Goal: Task Accomplishment & Management: Manage account settings

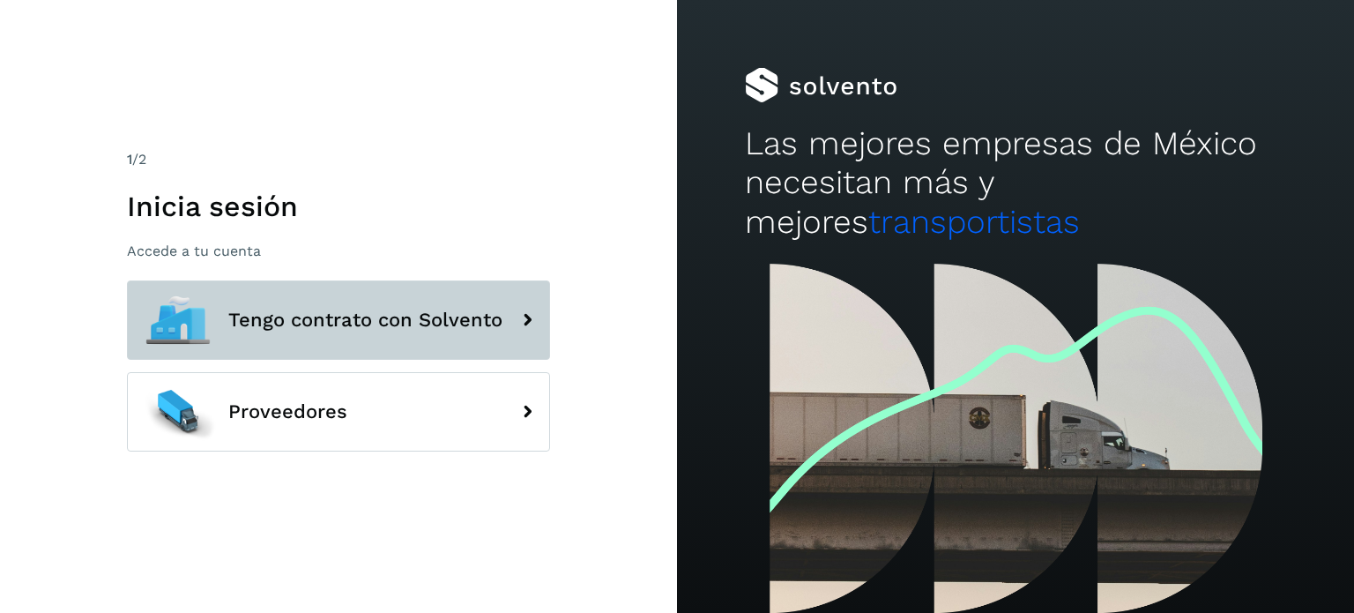
click at [435, 302] on button "Tengo contrato con Solvento" at bounding box center [338, 319] width 423 height 79
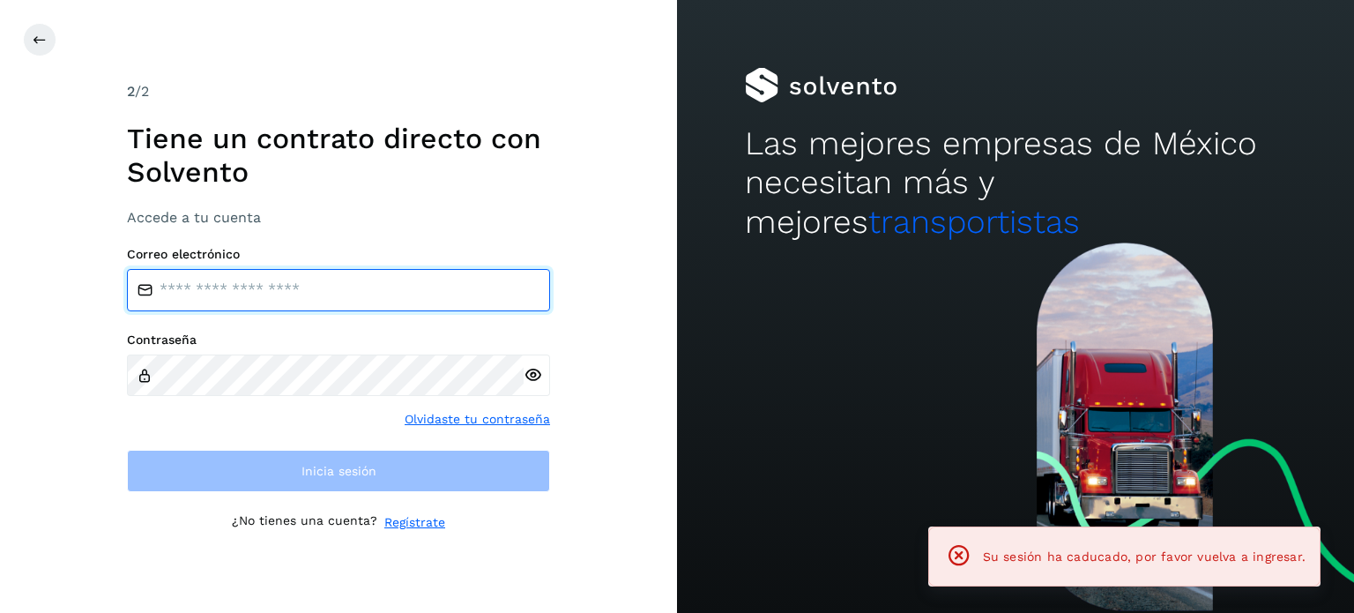
type input "**********"
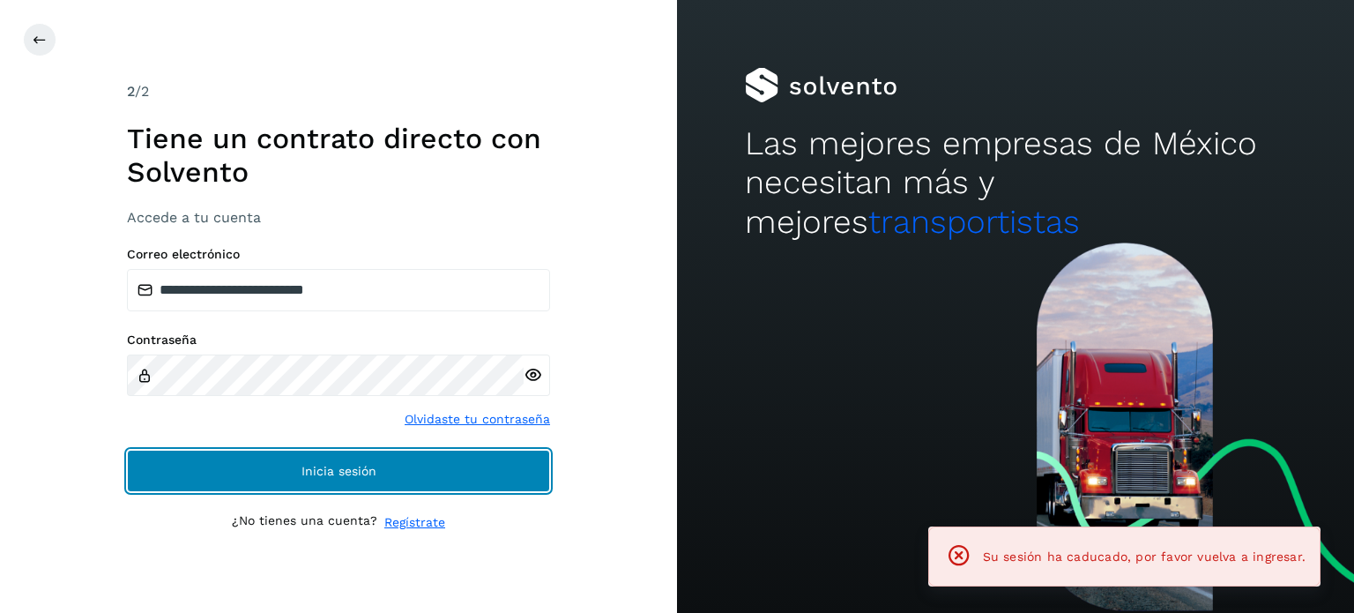
click at [379, 485] on button "Inicia sesión" at bounding box center [338, 471] width 423 height 42
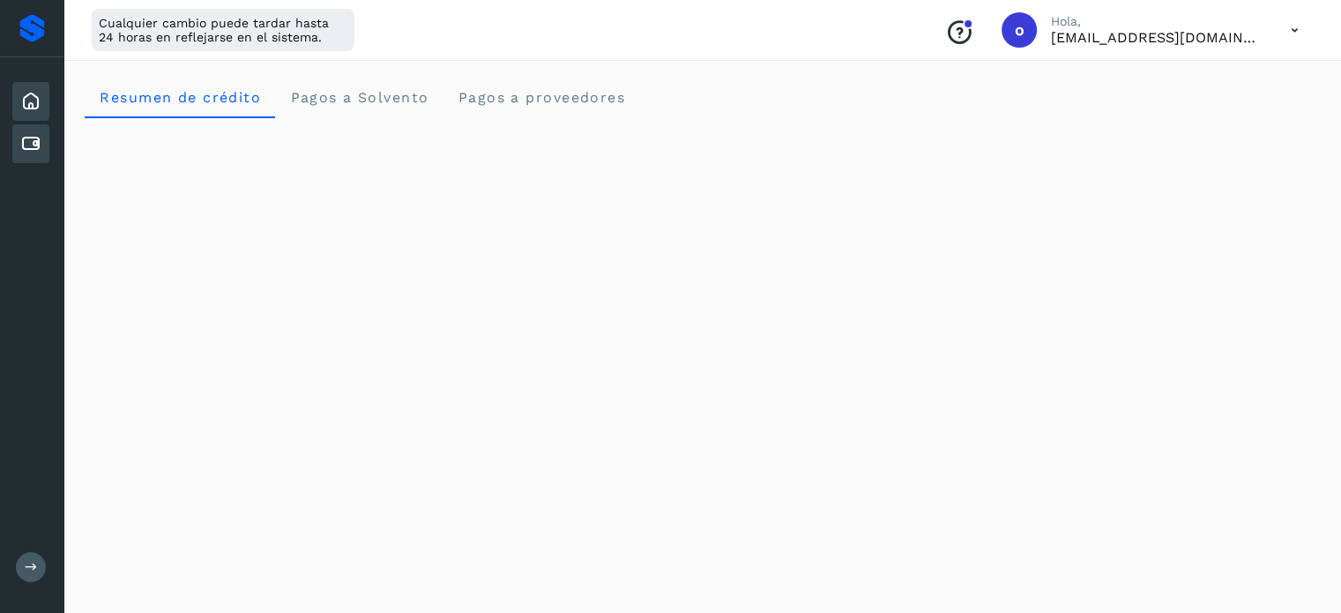
click at [31, 148] on icon at bounding box center [30, 143] width 21 height 21
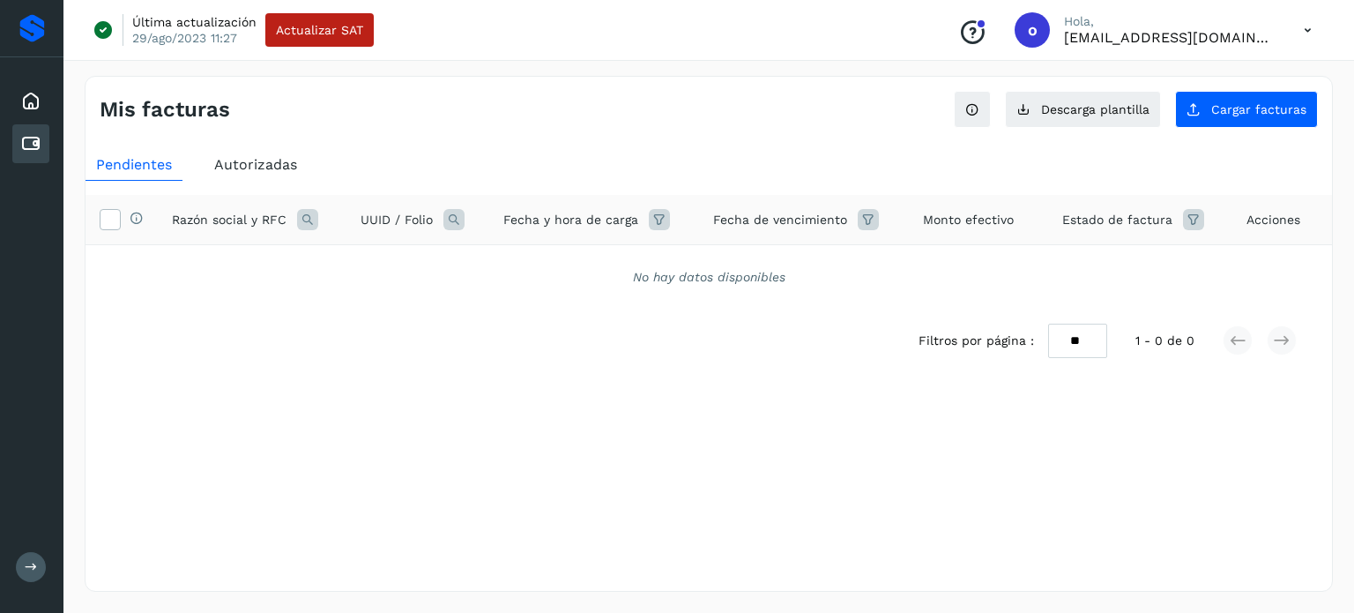
click at [1040, 407] on div "Selecciona una fecha" at bounding box center [709, 415] width 1246 height 29
click at [1146, 500] on div "Mis facturas Ver instrucciones para cargar Facturas Descarga plantilla Cargar f…" at bounding box center [709, 334] width 1248 height 516
click at [29, 106] on icon at bounding box center [30, 101] width 21 height 21
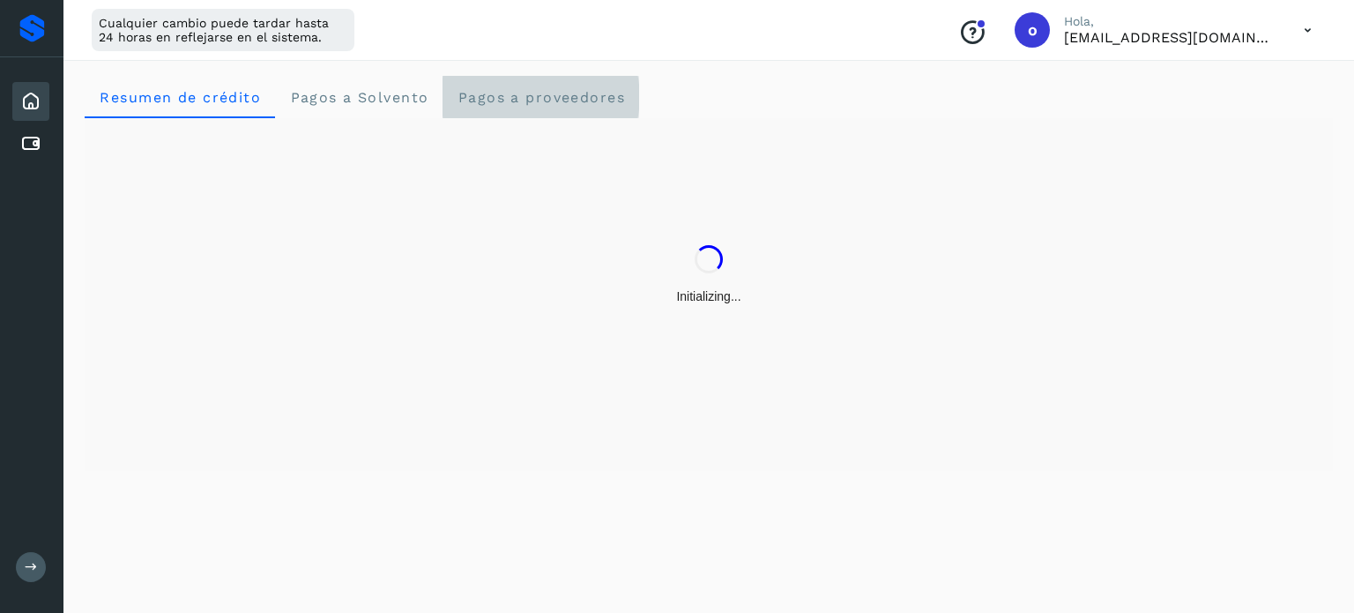
click at [568, 112] on proveedores "Pagos a proveedores" at bounding box center [541, 97] width 197 height 42
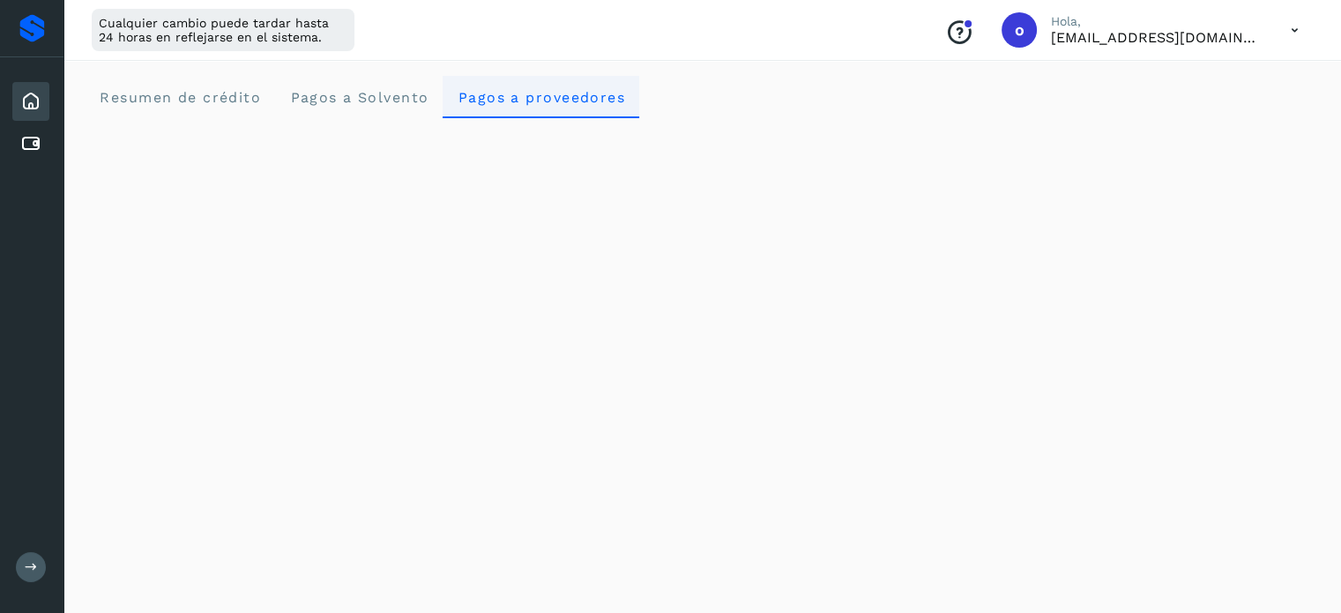
click at [580, 91] on span "Pagos a proveedores" at bounding box center [541, 97] width 168 height 17
click at [26, 145] on icon at bounding box center [30, 143] width 21 height 21
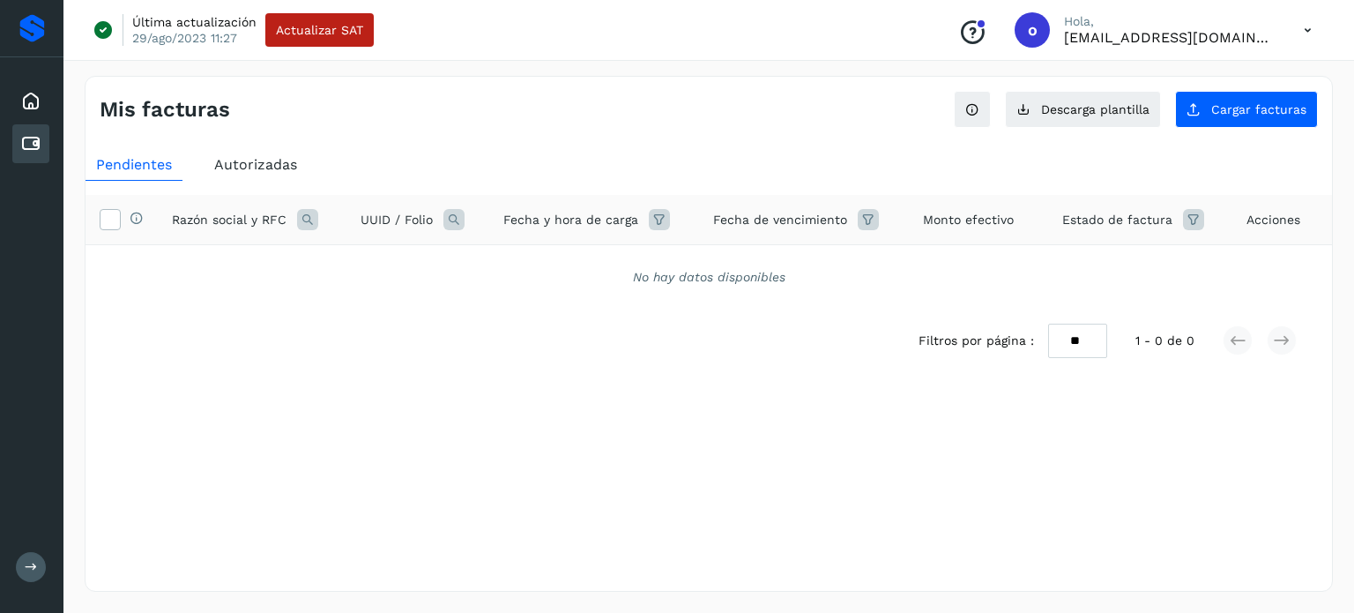
click at [252, 161] on span "Autorizadas" at bounding box center [255, 164] width 83 height 17
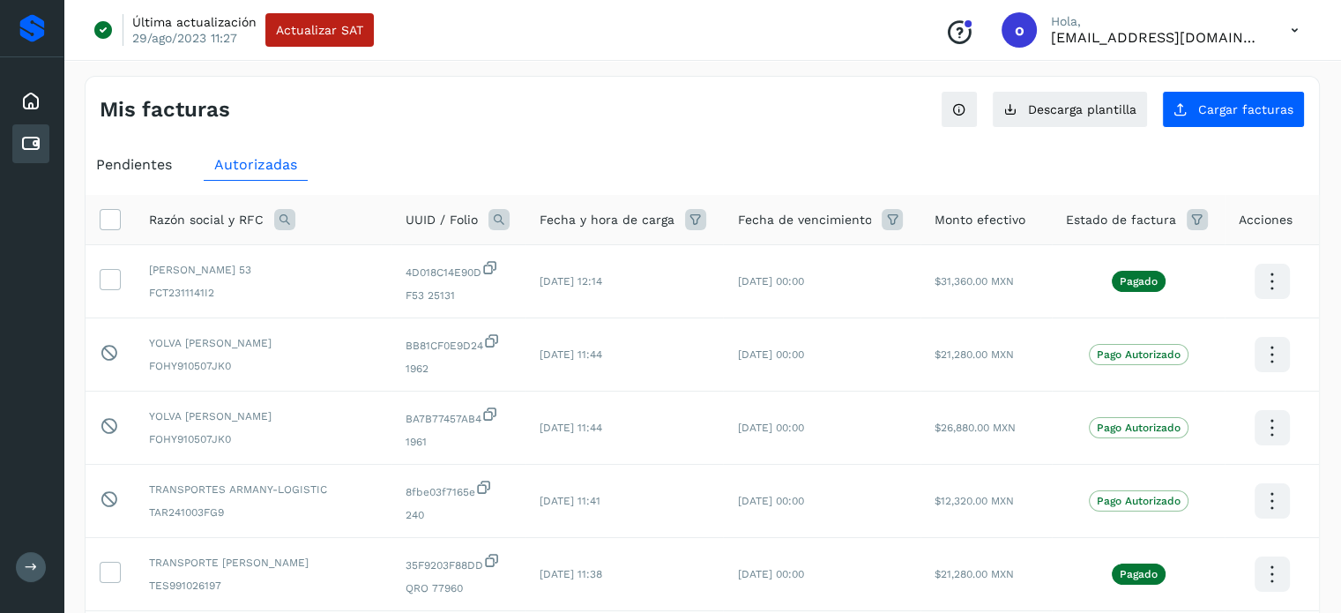
click at [488, 212] on icon at bounding box center [498, 219] width 21 height 21
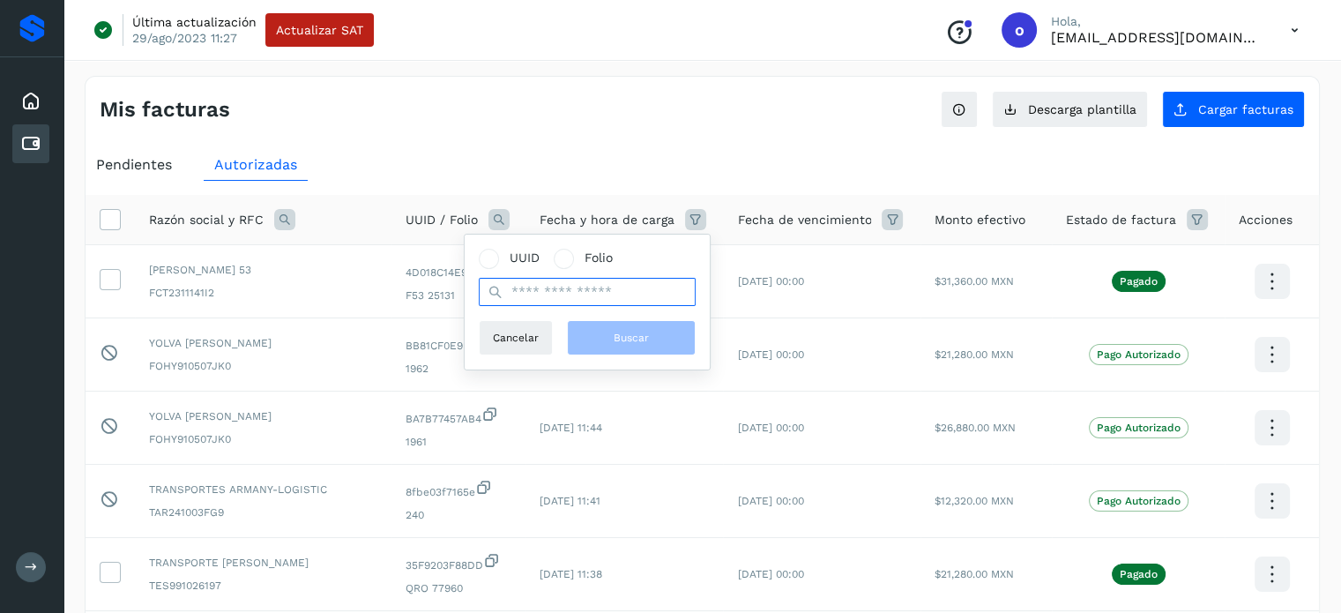
click at [514, 298] on input "text" at bounding box center [587, 292] width 217 height 28
click at [606, 297] on input "text" at bounding box center [587, 292] width 217 height 28
paste input "**********"
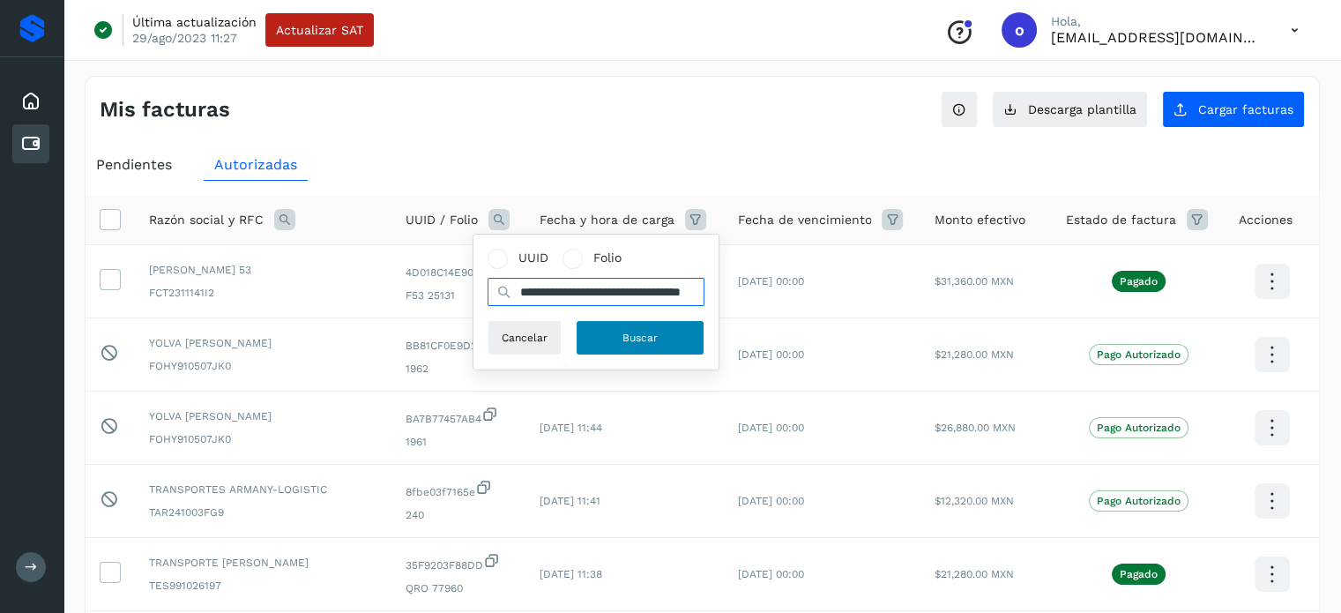
type input "**********"
click at [632, 340] on span "Buscar" at bounding box center [639, 338] width 35 height 16
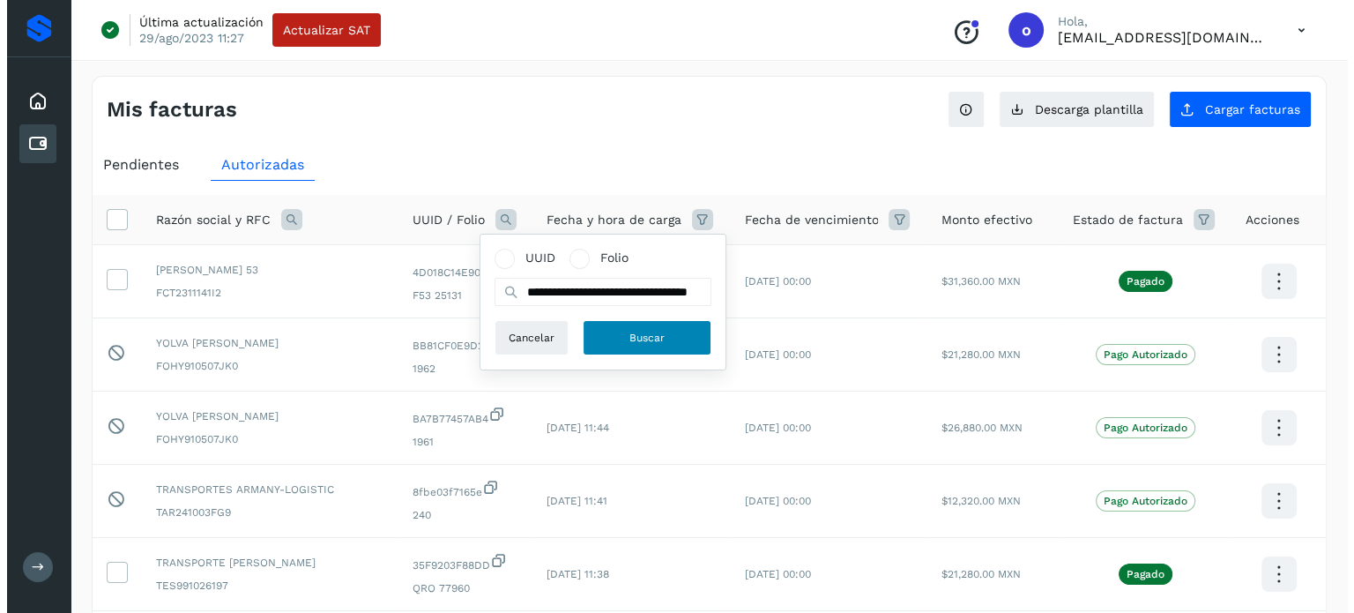
scroll to position [0, 0]
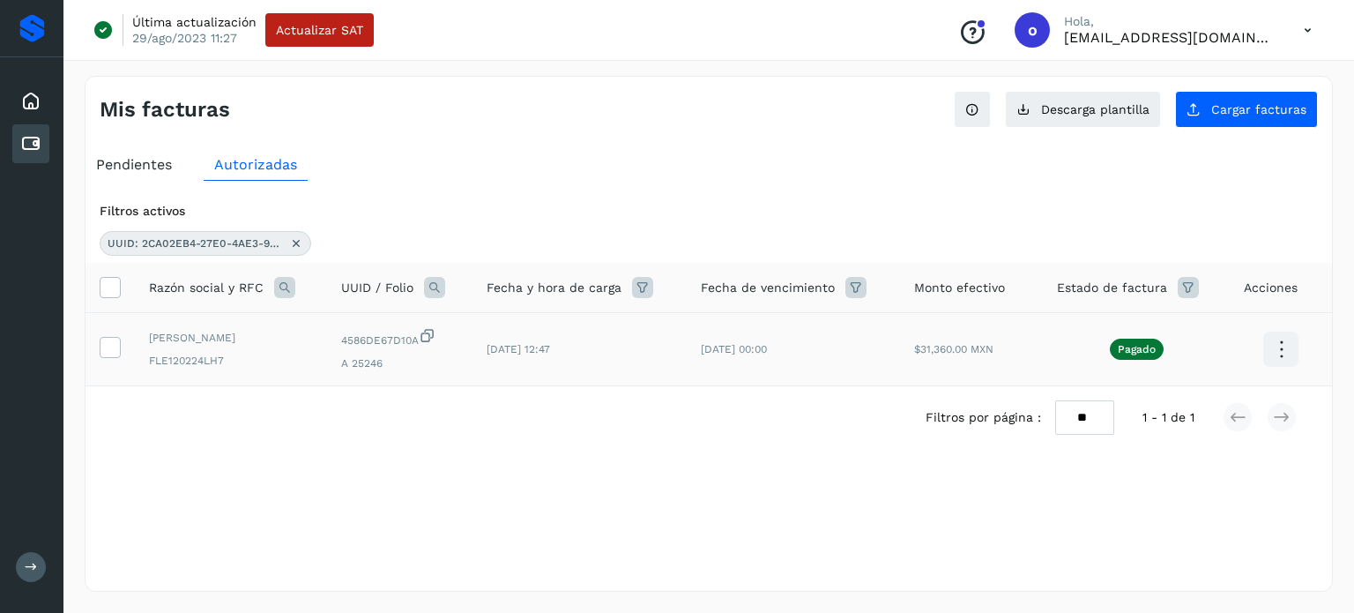
click at [1284, 354] on icon at bounding box center [1281, 349] width 41 height 41
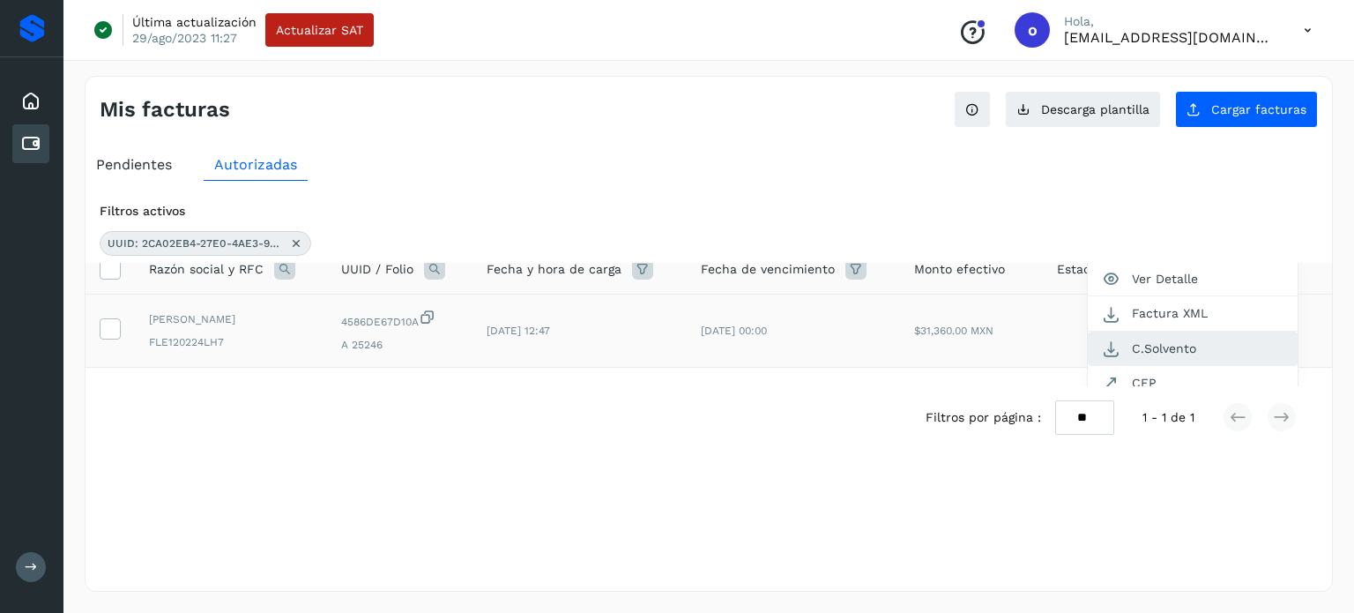
click at [1130, 344] on button "C.Solvento" at bounding box center [1193, 348] width 210 height 34
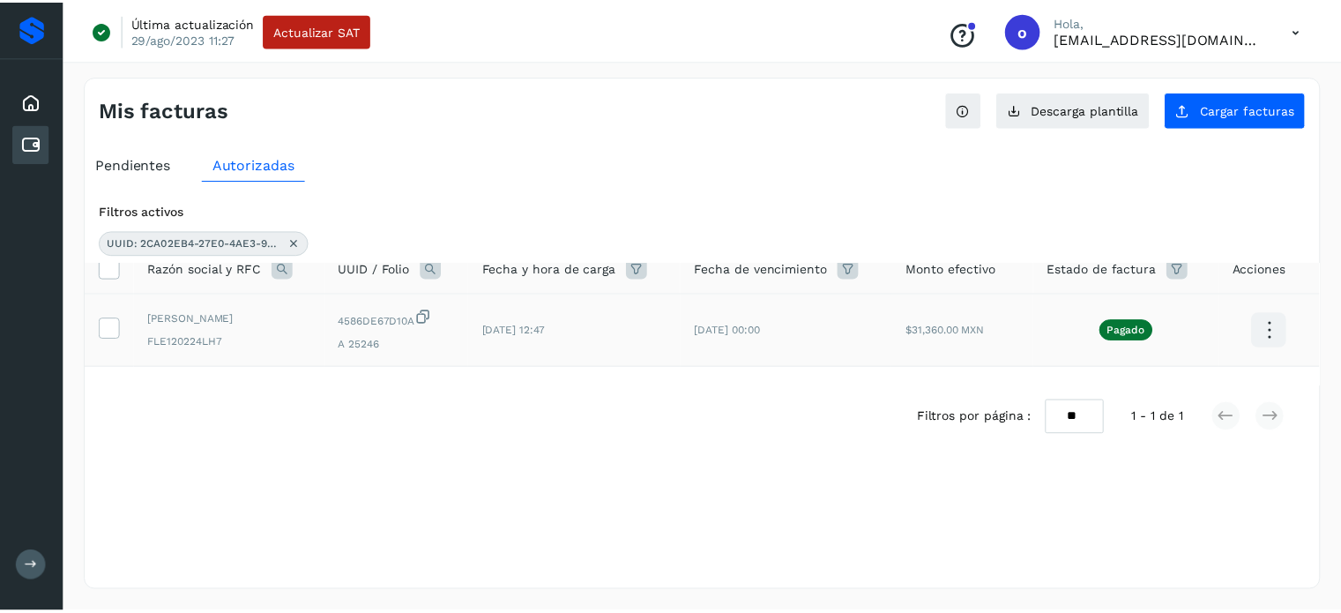
scroll to position [0, 0]
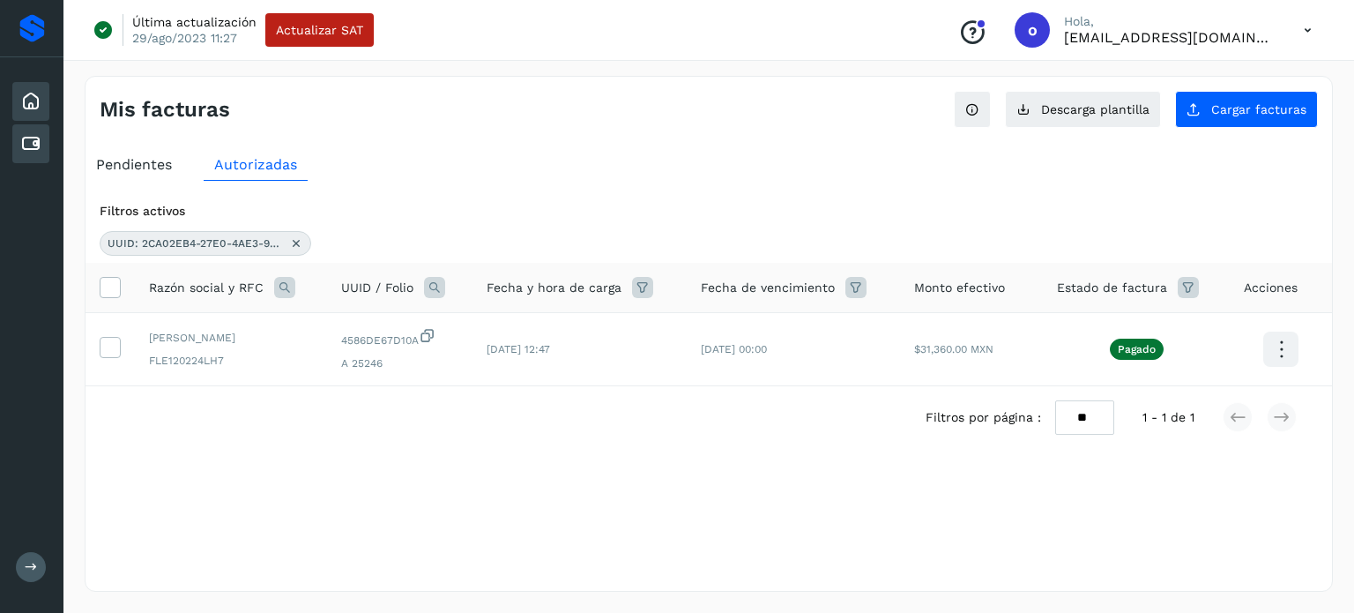
click at [33, 101] on icon at bounding box center [30, 101] width 21 height 21
